Goal: Task Accomplishment & Management: Manage account settings

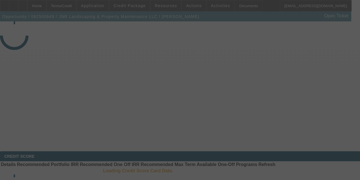
select select "3"
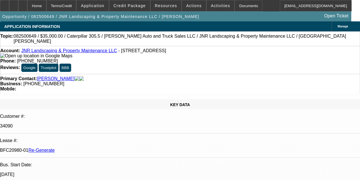
select select "0"
select select "6"
click at [190, 5] on span "Actions" at bounding box center [194, 5] width 16 height 5
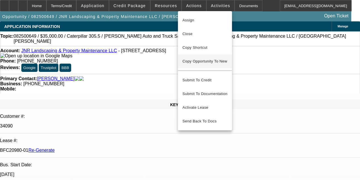
drag, startPoint x: 190, startPoint y: 21, endPoint x: 192, endPoint y: 61, distance: 39.9
click at [192, 61] on div "Assign Close Copy Shortcut Copy Opportunity To New Submit To Credit Submit To D…" at bounding box center [205, 70] width 54 height 115
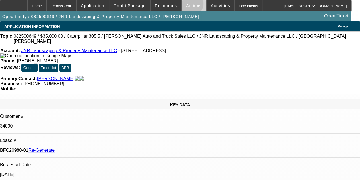
click at [187, 5] on span "Actions" at bounding box center [194, 5] width 16 height 5
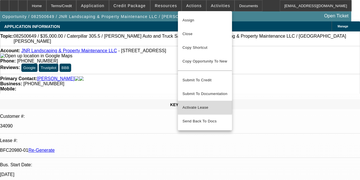
click at [190, 104] on span "Activate Lease" at bounding box center [205, 107] width 45 height 7
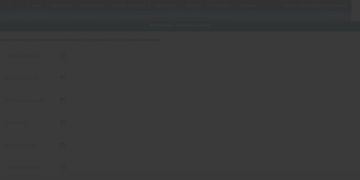
type input "[DATE]"
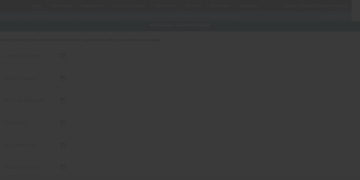
type input "[DATE]"
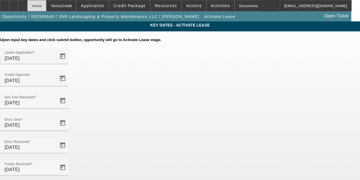
click at [46, 5] on div "Home" at bounding box center [36, 5] width 19 height 11
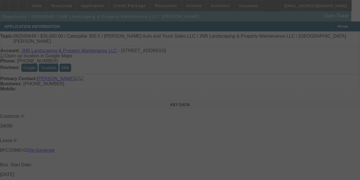
select select "3"
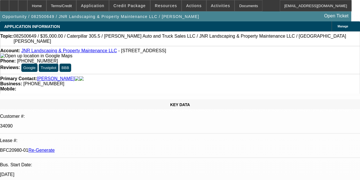
select select "0"
select select "6"
click at [235, 5] on div "Documents" at bounding box center [249, 5] width 28 height 11
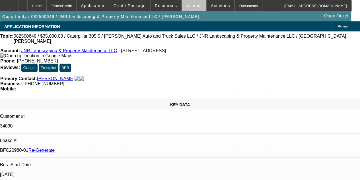
click at [193, 4] on span "Actions" at bounding box center [194, 5] width 16 height 5
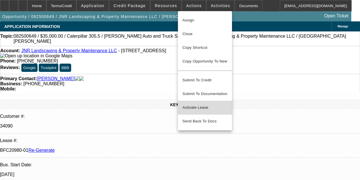
click at [191, 104] on span "Activate Lease" at bounding box center [205, 107] width 45 height 7
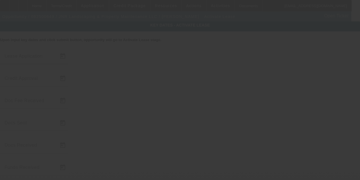
type input "[DATE]"
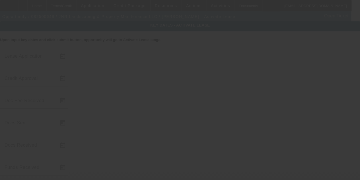
type input "[DATE]"
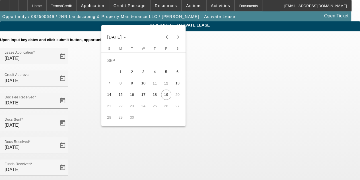
click at [155, 96] on span "18" at bounding box center [155, 94] width 10 height 10
type input "[DATE]"
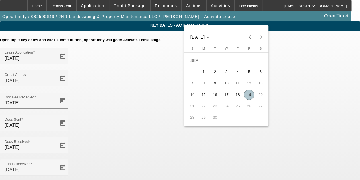
click at [249, 97] on span "19" at bounding box center [249, 94] width 10 height 10
type input "[DATE]"
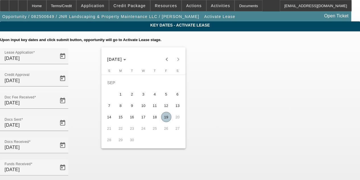
click at [163, 118] on span "19" at bounding box center [166, 117] width 10 height 10
type input "[DATE]"
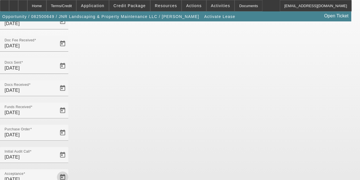
scroll to position [59, 0]
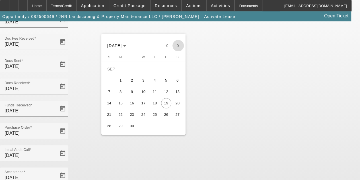
click at [177, 44] on span "Next month" at bounding box center [178, 45] width 11 height 11
click at [144, 93] on span "15" at bounding box center [143, 92] width 10 height 10
type input "[DATE]"
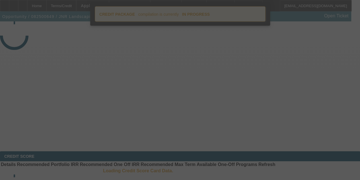
select select "4"
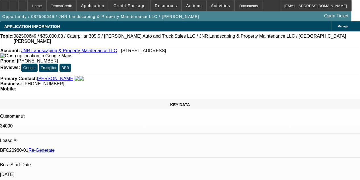
select select "0"
select select "6"
click at [23, 4] on icon at bounding box center [23, 4] width 0 height 0
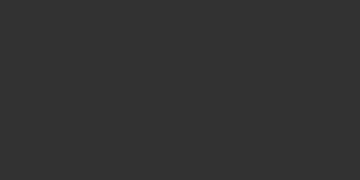
select select "4"
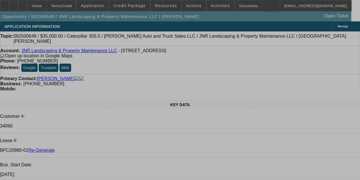
select select "0"
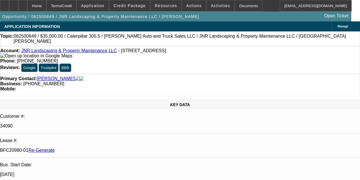
select select "0"
select select "6"
